Goal: Navigation & Orientation: Find specific page/section

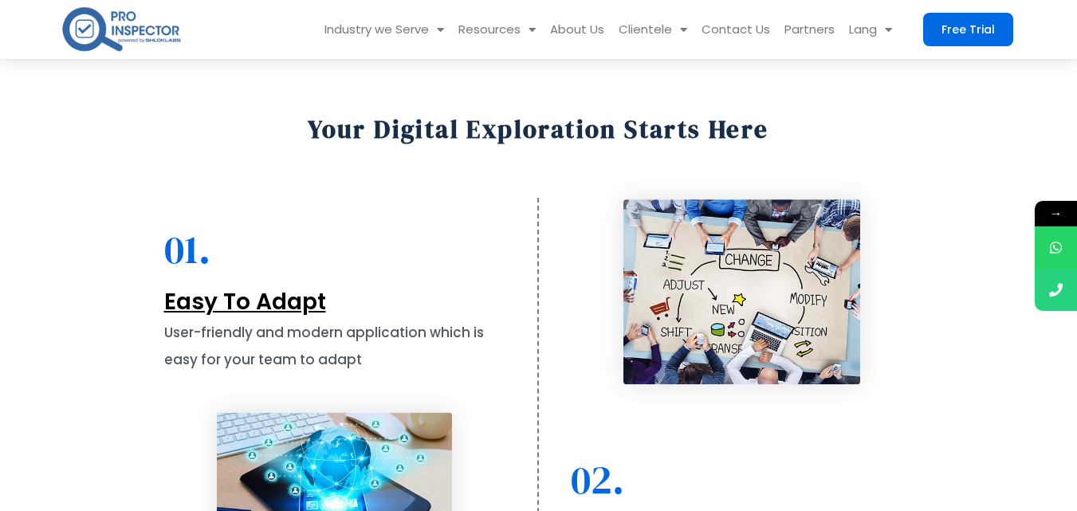
scroll to position [1643, 0]
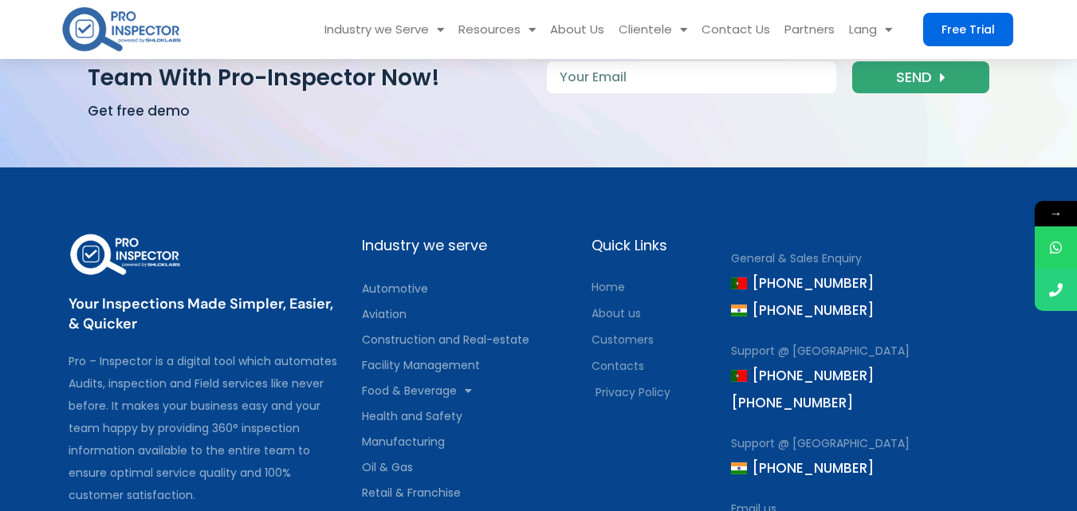
scroll to position [7095, 0]
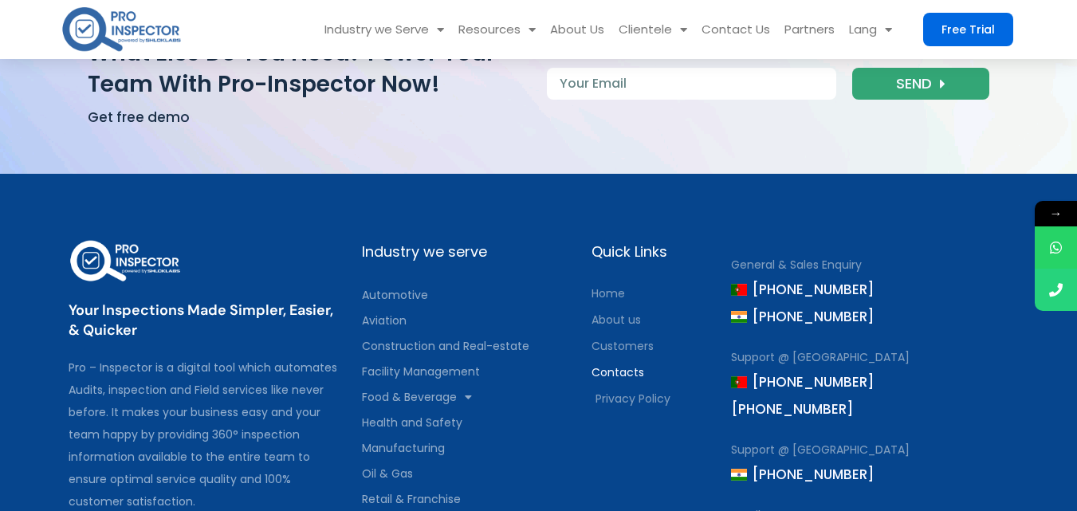
click at [620, 361] on span "Contacts" at bounding box center [618, 372] width 53 height 22
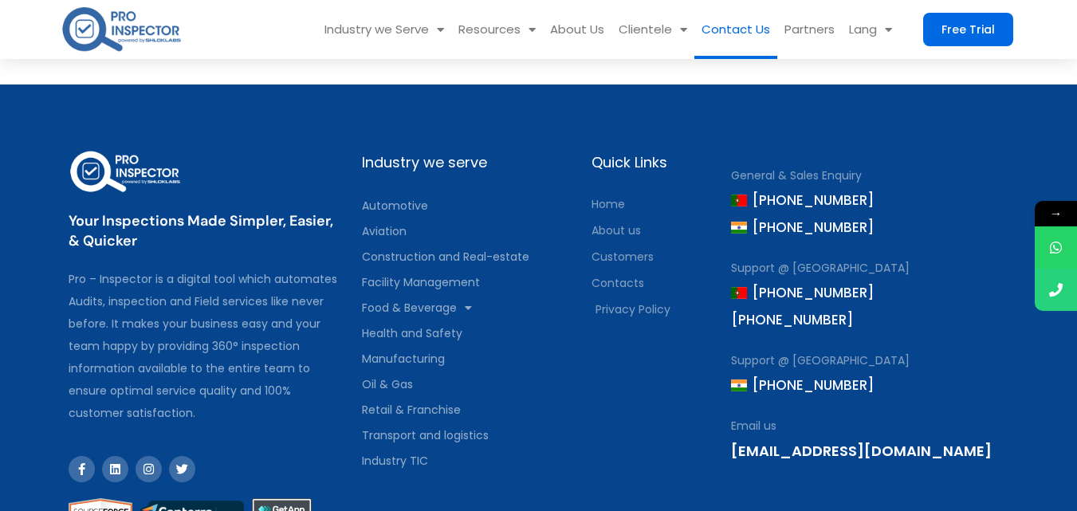
scroll to position [1222, 0]
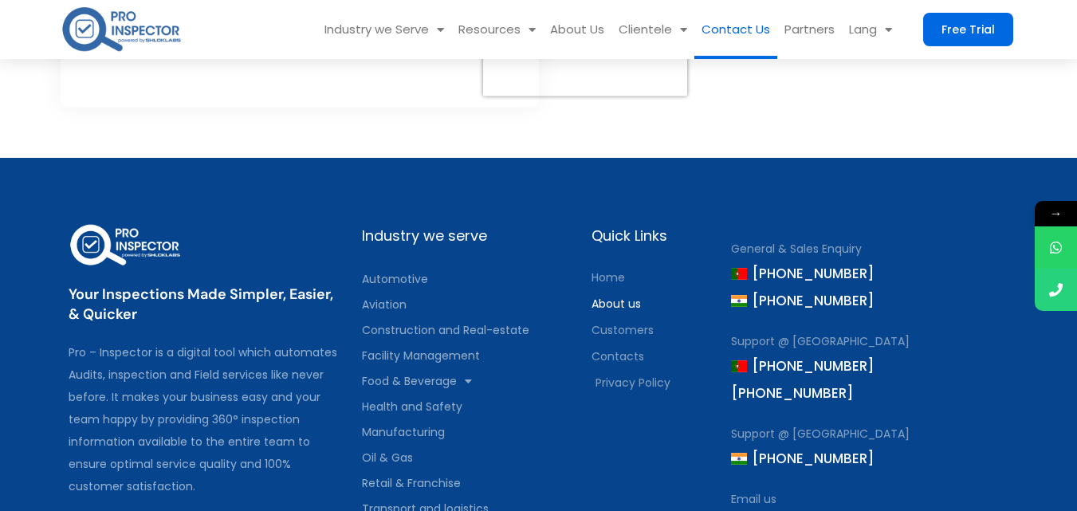
click at [633, 305] on span "About us" at bounding box center [616, 304] width 49 height 22
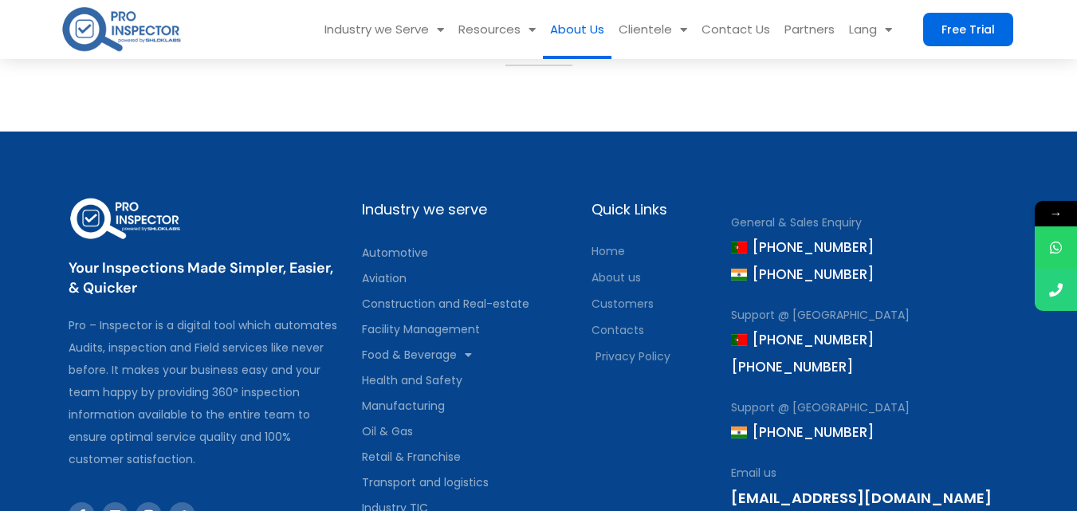
scroll to position [2108, 0]
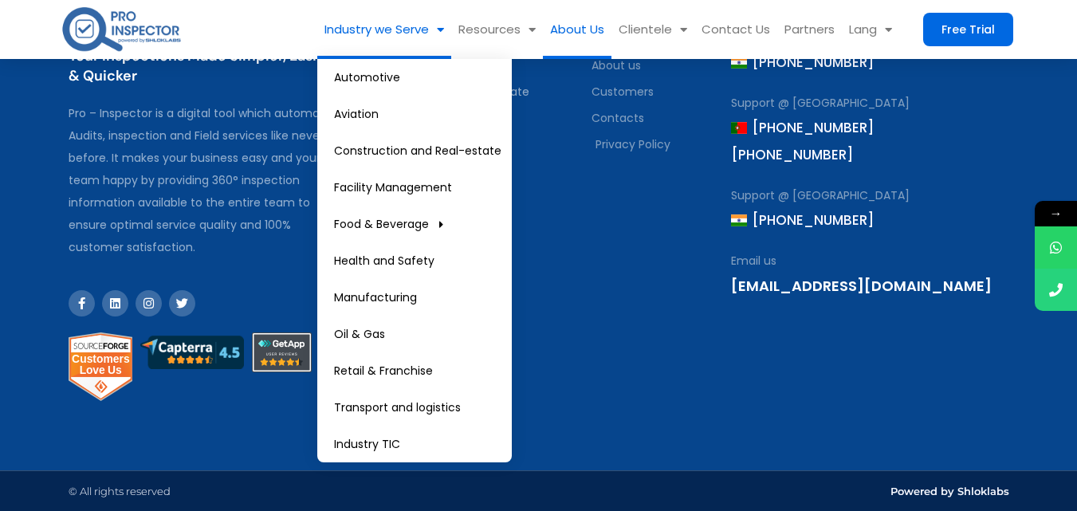
click at [451, 30] on link "Industry we Serve" at bounding box center [384, 29] width 134 height 59
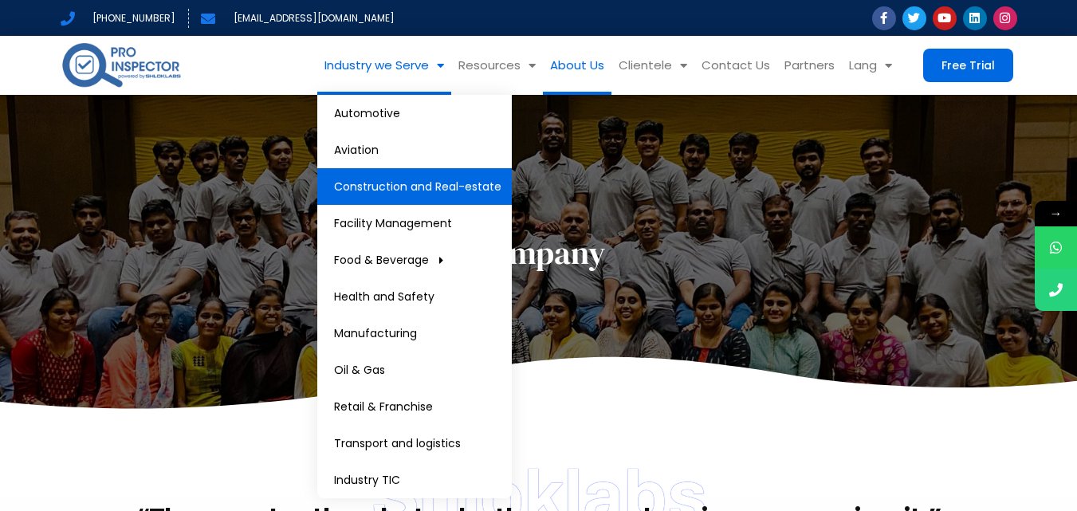
click at [399, 184] on link "Construction and Real-estate" at bounding box center [414, 186] width 195 height 37
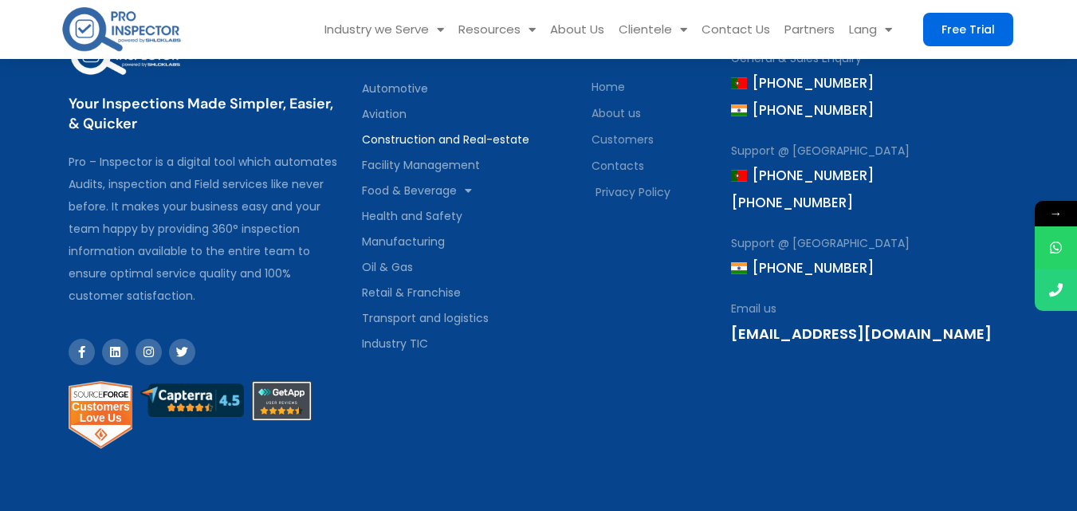
scroll to position [3140, 0]
